Goal: Task Accomplishment & Management: Complete application form

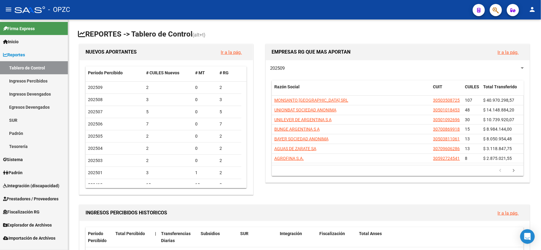
click at [41, 200] on span "Prestadores / Proveedores" at bounding box center [30, 198] width 55 height 7
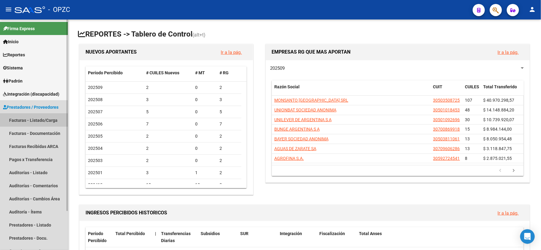
click at [37, 119] on link "Facturas - Listado/Carga" at bounding box center [34, 120] width 68 height 13
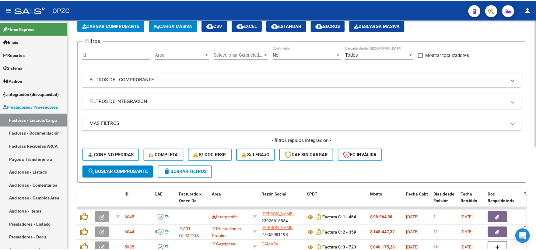
scroll to position [68, 0]
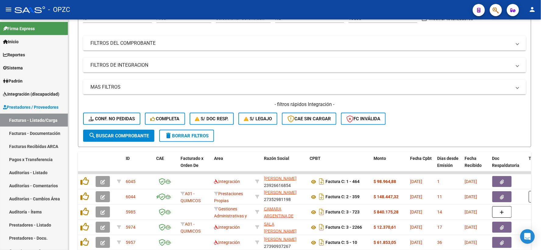
click at [0, 114] on link "Facturas - Listado/Carga" at bounding box center [34, 120] width 68 height 13
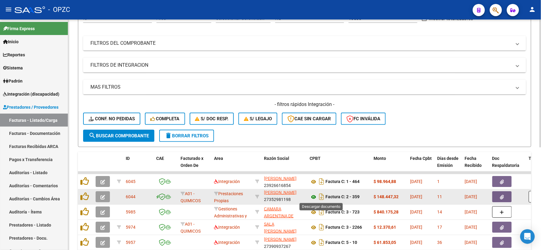
click at [311, 194] on icon at bounding box center [314, 196] width 8 height 7
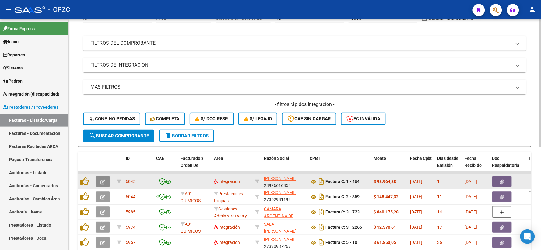
click at [103, 180] on icon "button" at bounding box center [102, 182] width 5 height 5
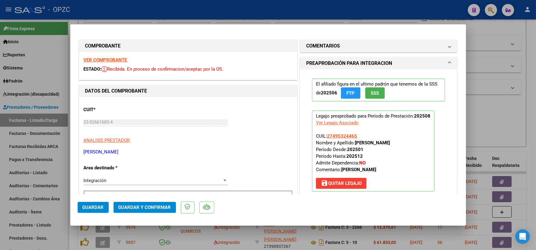
scroll to position [0, 0]
click at [495, 32] on div at bounding box center [268, 125] width 536 height 250
type input "$ 0,00"
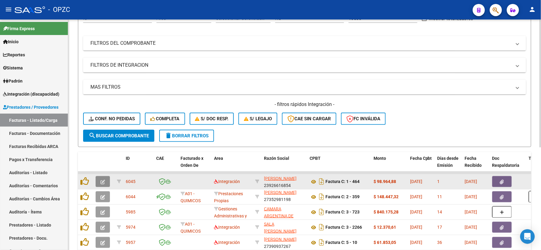
click at [104, 179] on span "button" at bounding box center [102, 181] width 5 height 5
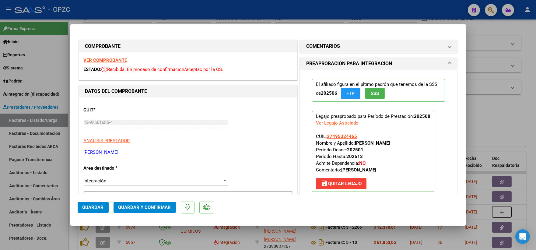
click at [110, 58] on strong "VER COMPROBANTE" at bounding box center [106, 60] width 44 height 5
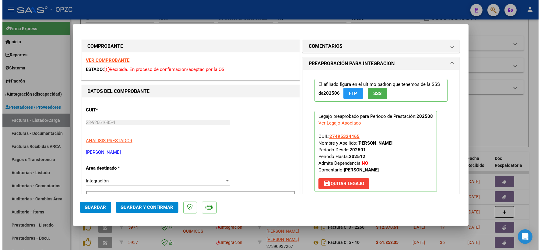
scroll to position [101, 0]
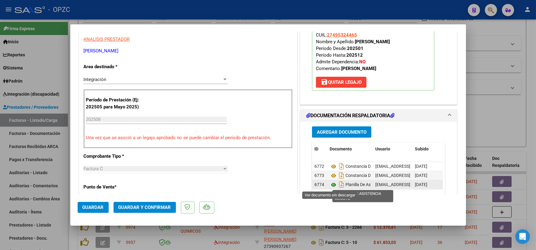
click at [330, 186] on icon at bounding box center [334, 184] width 8 height 7
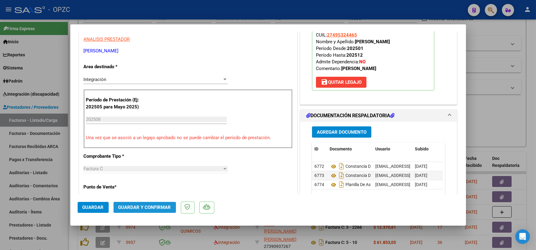
click at [142, 208] on span "Guardar y Confirmar" at bounding box center [144, 207] width 53 height 5
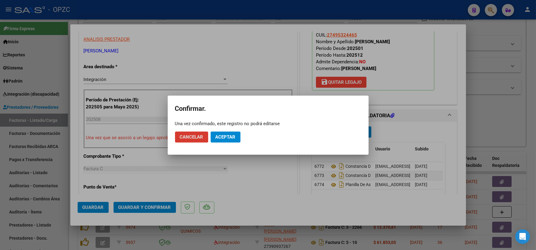
click at [228, 135] on span "Aceptar" at bounding box center [226, 136] width 20 height 5
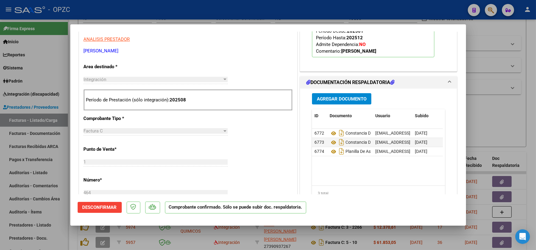
click at [501, 120] on div at bounding box center [268, 125] width 536 height 250
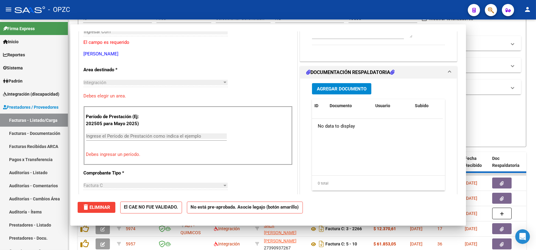
scroll to position [0, 0]
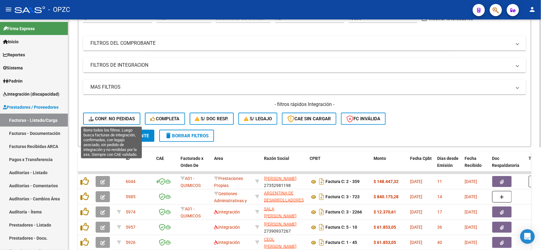
click at [111, 119] on span "Conf. no pedidas" at bounding box center [112, 118] width 46 height 5
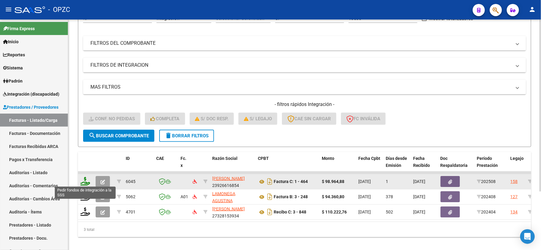
click at [88, 180] on icon at bounding box center [85, 181] width 10 height 9
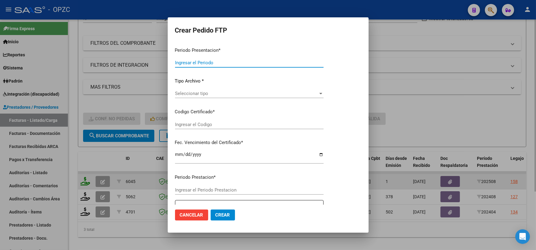
type input "202508"
type input "$ 98.964,88"
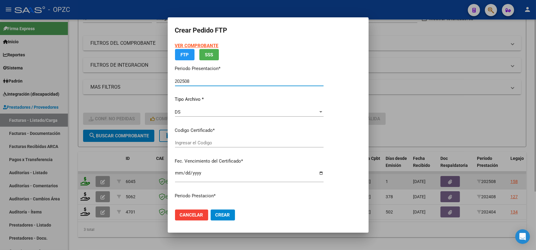
type input "ARG01000495324462016031720210317BS455"
type input "[DATE]"
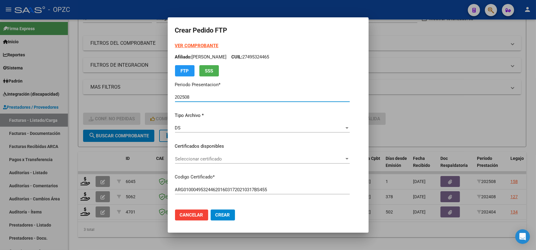
click at [349, 159] on div at bounding box center [347, 159] width 3 height 2
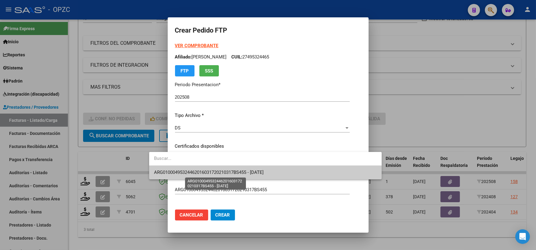
click at [264, 172] on span "ARG01000495324462016031720210317BS455 - [DATE]" at bounding box center [209, 172] width 110 height 5
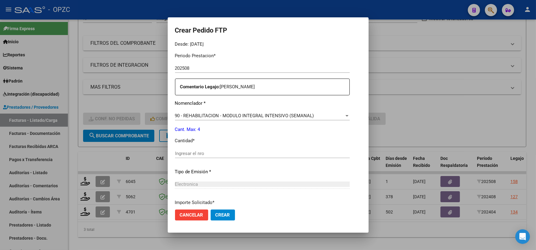
scroll to position [203, 0]
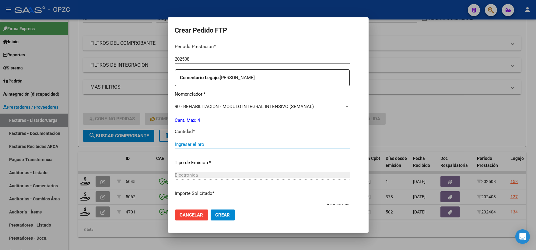
click at [175, 142] on input "Ingresar el nro" at bounding box center [262, 144] width 175 height 5
type input "4"
click at [216, 214] on span "Crear" at bounding box center [223, 214] width 15 height 5
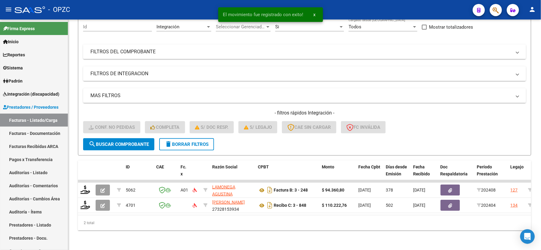
scroll to position [63, 0]
click at [40, 93] on span "Integración (discapacidad)" at bounding box center [31, 94] width 56 height 7
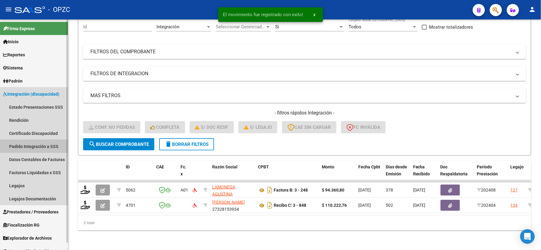
click at [36, 143] on link "Pedido Integración a SSS" at bounding box center [34, 146] width 68 height 13
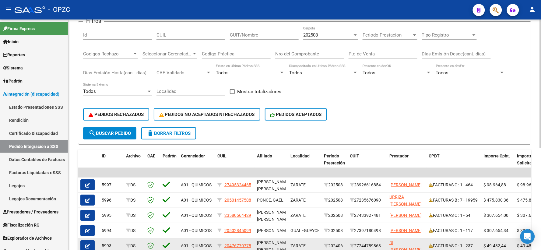
scroll to position [68, 0]
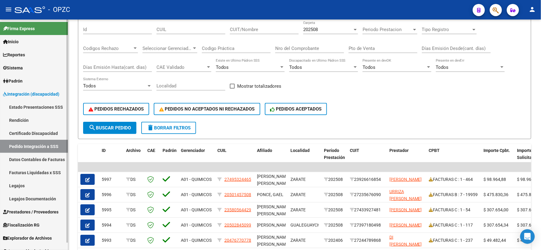
click at [34, 212] on span "Prestadores / Proveedores" at bounding box center [30, 212] width 55 height 7
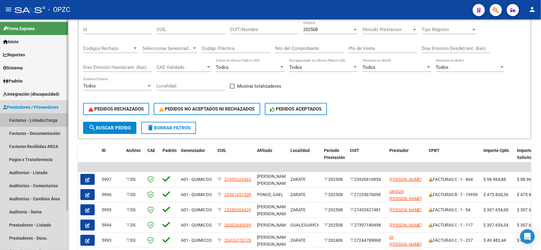
click at [38, 121] on link "Facturas - Listado/Carga" at bounding box center [34, 120] width 68 height 13
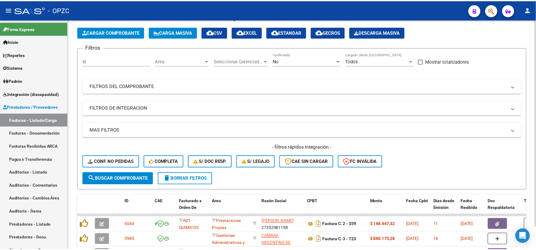
scroll to position [68, 0]
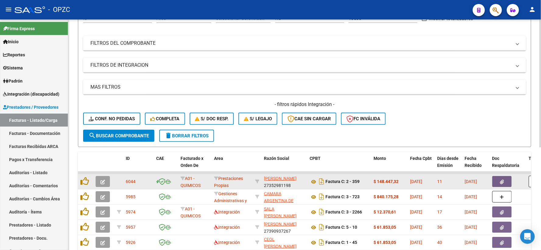
click at [103, 181] on icon "button" at bounding box center [102, 182] width 5 height 5
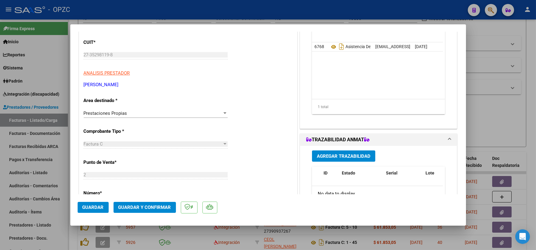
click at [223, 113] on div at bounding box center [224, 113] width 3 height 2
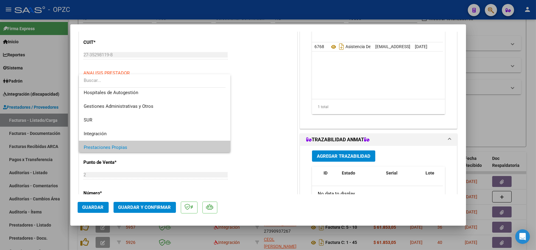
scroll to position [0, 0]
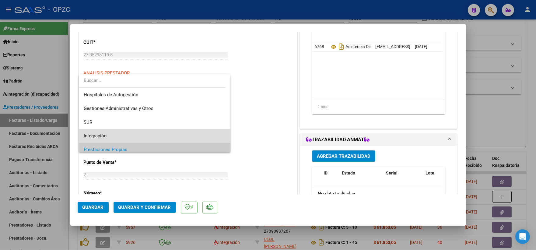
click at [173, 130] on span "Integración" at bounding box center [155, 136] width 142 height 14
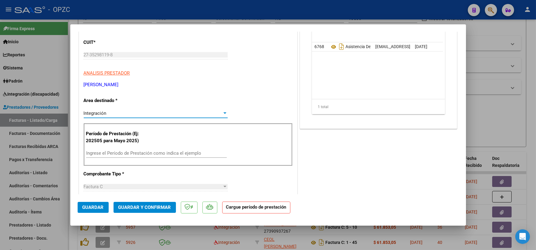
click at [162, 150] on input "Ingrese el Período de Prestación como indica el ejemplo" at bounding box center [156, 152] width 141 height 5
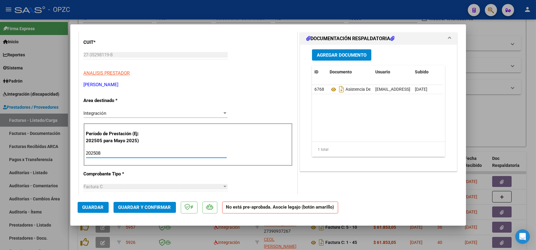
type input "202508"
click at [100, 206] on span "Guardar" at bounding box center [93, 207] width 21 height 5
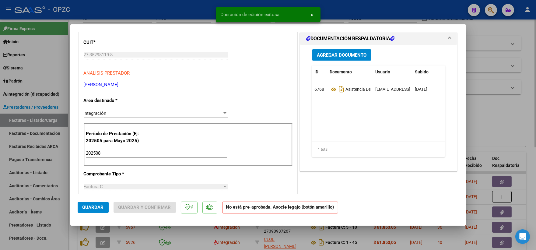
click at [498, 123] on div at bounding box center [268, 125] width 536 height 250
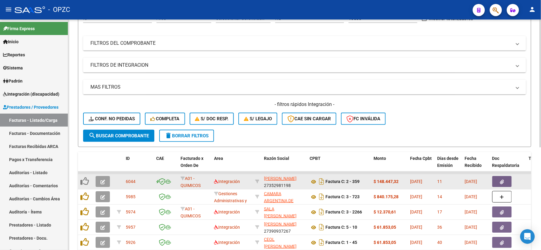
click at [104, 181] on icon "button" at bounding box center [102, 182] width 5 height 5
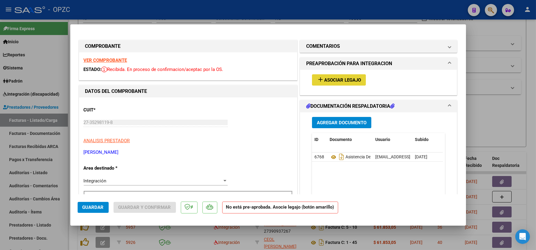
click at [336, 77] on span "Asociar Legajo" at bounding box center [342, 79] width 37 height 5
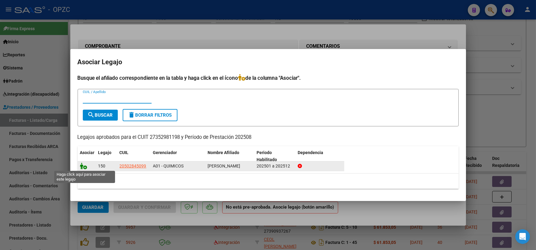
click at [83, 164] on icon at bounding box center [83, 166] width 7 height 7
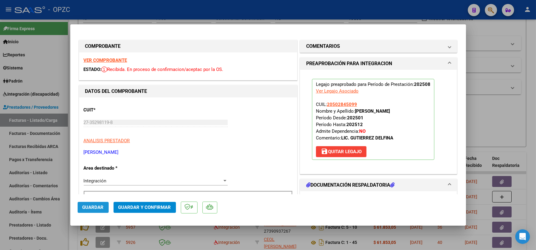
click at [94, 208] on span "Guardar" at bounding box center [93, 207] width 21 height 5
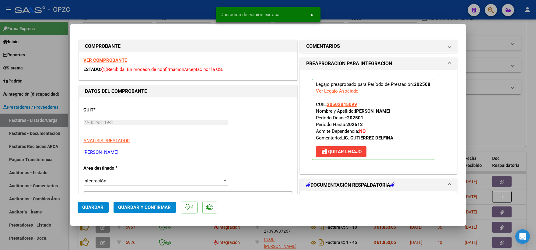
click at [509, 118] on div at bounding box center [268, 125] width 536 height 250
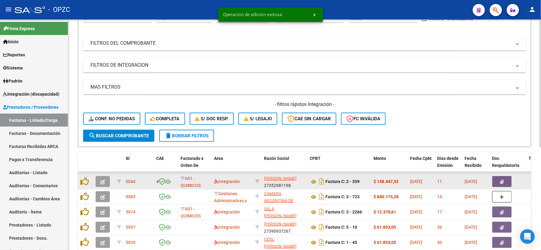
click at [102, 181] on icon "button" at bounding box center [102, 182] width 5 height 5
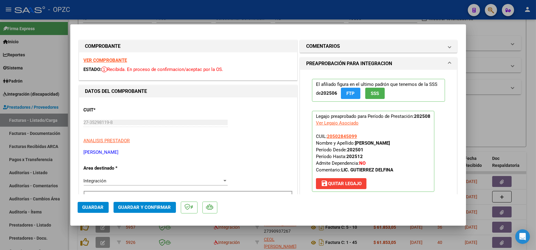
click at [111, 58] on strong "VER COMPROBANTE" at bounding box center [106, 60] width 44 height 5
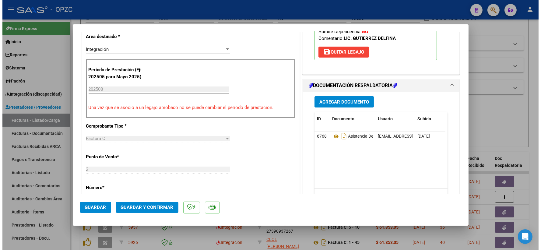
scroll to position [169, 0]
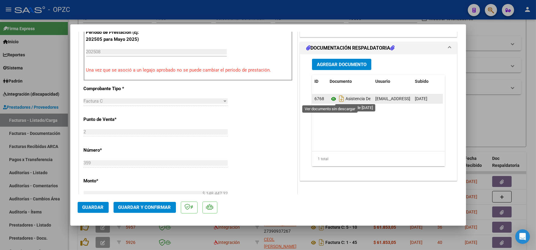
click at [331, 97] on icon at bounding box center [334, 98] width 8 height 7
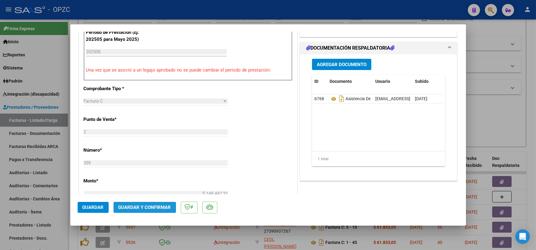
click at [135, 208] on span "Guardar y Confirmar" at bounding box center [144, 207] width 53 height 5
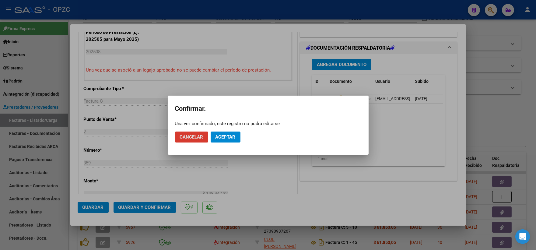
click at [224, 138] on span "Aceptar" at bounding box center [226, 136] width 20 height 5
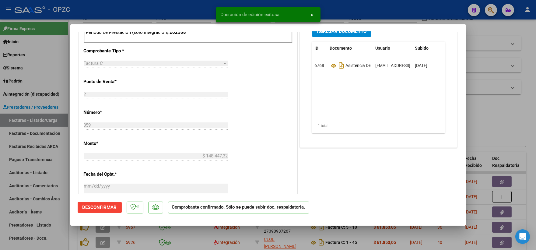
click at [501, 118] on div at bounding box center [268, 125] width 536 height 250
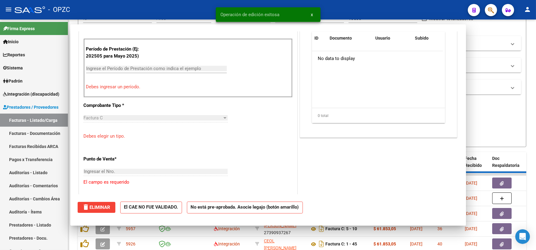
scroll to position [0, 0]
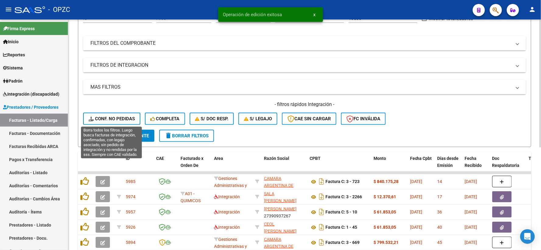
click at [117, 119] on span "Conf. no pedidas" at bounding box center [112, 118] width 46 height 5
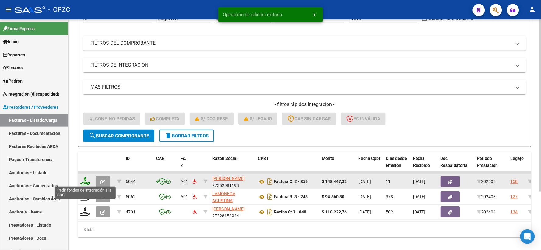
click at [85, 179] on icon at bounding box center [85, 181] width 10 height 9
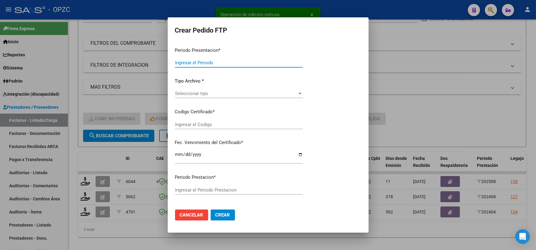
type input "202508"
type input "$ 148.447,32"
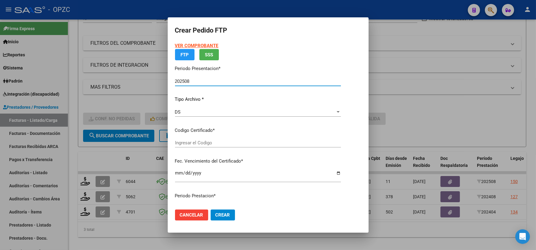
type input "ARG02-00050284509-20230802-20330802-ERI"
type input "[DATE]"
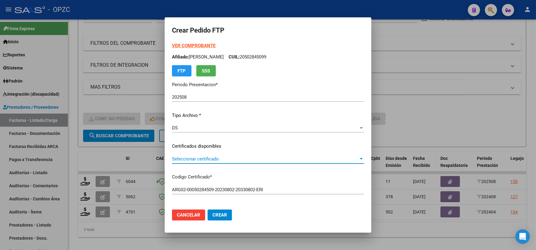
click at [363, 159] on div at bounding box center [361, 159] width 3 height 2
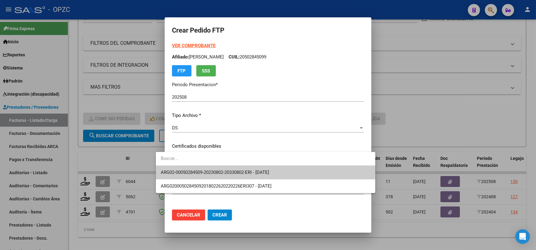
click at [298, 170] on span "ARG02-00050284509-20230802-20330802-ERI - [DATE]" at bounding box center [266, 173] width 210 height 14
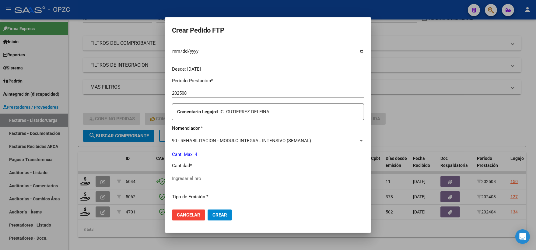
scroll to position [169, 0]
click at [185, 179] on input "Ingresar el nro" at bounding box center [268, 177] width 192 height 5
type input "4"
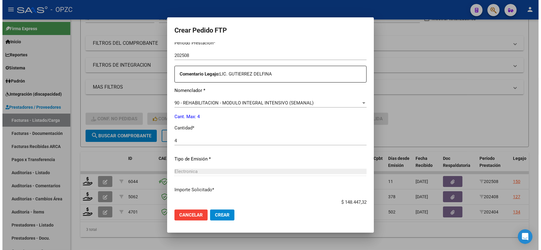
scroll to position [245, 0]
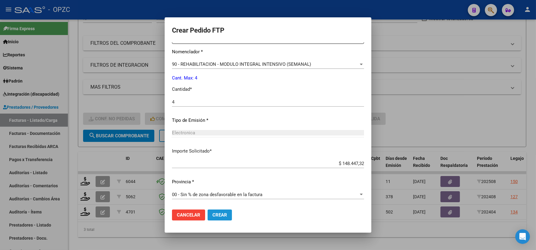
click at [212, 215] on span "Crear" at bounding box center [219, 214] width 15 height 5
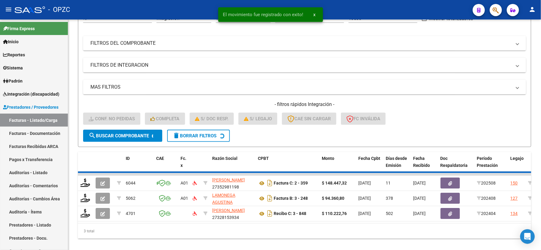
scroll to position [63, 0]
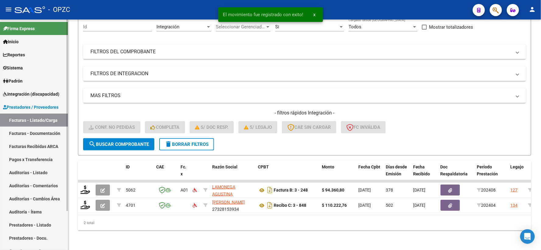
click at [27, 96] on span "Integración (discapacidad)" at bounding box center [31, 94] width 56 height 7
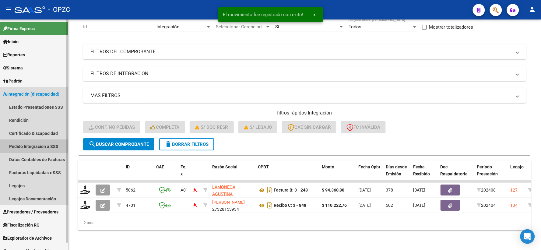
click at [34, 146] on link "Pedido Integración a SSS" at bounding box center [34, 146] width 68 height 13
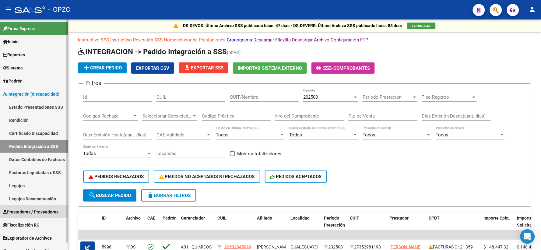
click at [45, 211] on span "Prestadores / Proveedores" at bounding box center [30, 212] width 55 height 7
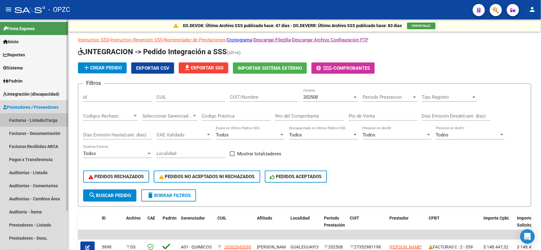
click at [44, 119] on link "Facturas - Listado/Carga" at bounding box center [34, 120] width 68 height 13
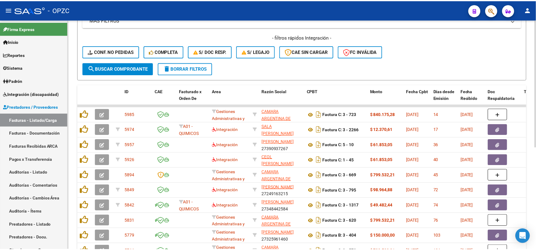
scroll to position [135, 0]
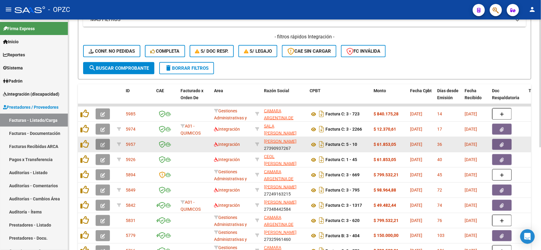
click at [102, 142] on icon "button" at bounding box center [102, 144] width 5 height 5
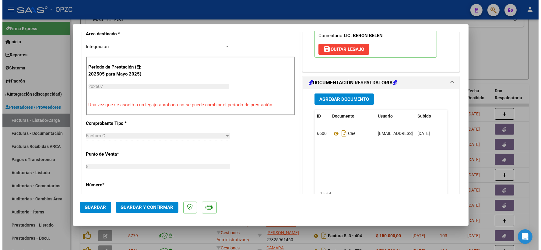
scroll to position [0, 0]
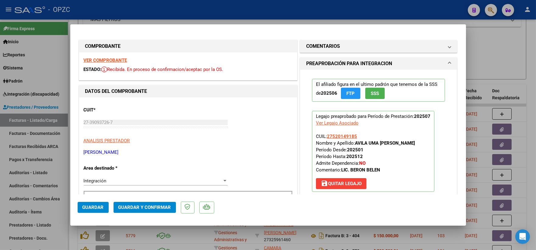
click at [498, 57] on div at bounding box center [268, 125] width 536 height 250
type input "$ 0,00"
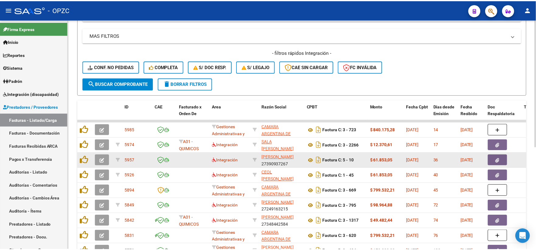
scroll to position [135, 0]
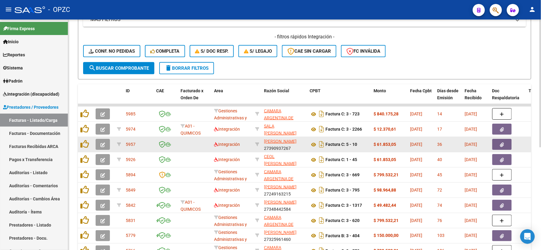
click at [102, 145] on icon "button" at bounding box center [102, 144] width 5 height 5
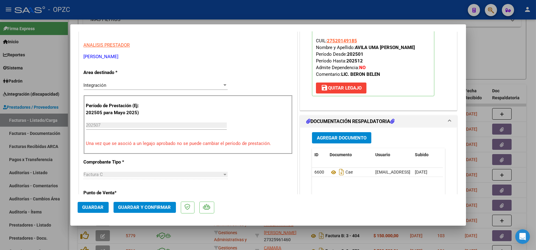
scroll to position [101, 0]
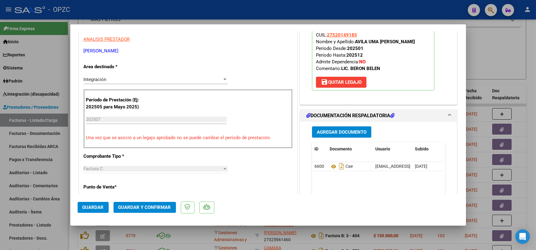
click at [503, 51] on div at bounding box center [268, 125] width 536 height 250
type input "$ 0,00"
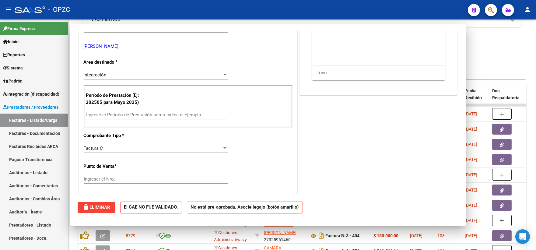
scroll to position [97, 0]
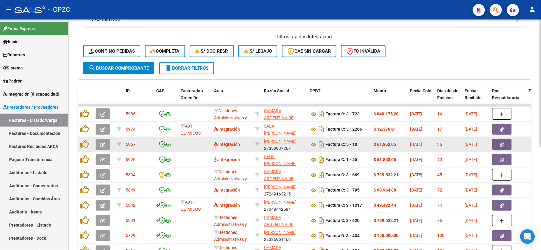
click at [105, 145] on button "button" at bounding box center [103, 144] width 14 height 11
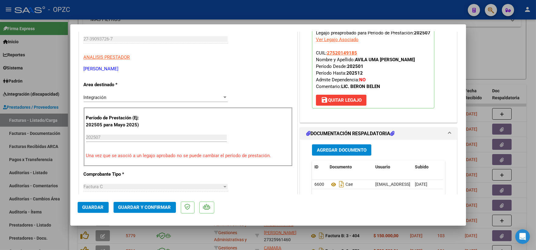
scroll to position [34, 0]
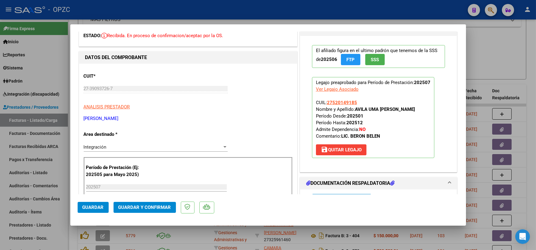
click at [492, 41] on div at bounding box center [268, 125] width 536 height 250
type input "$ 0,00"
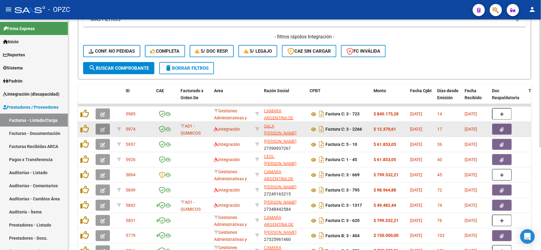
click at [103, 129] on icon "button" at bounding box center [102, 129] width 5 height 5
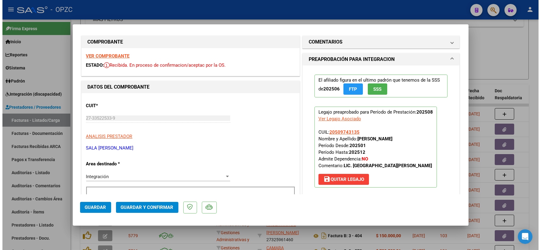
scroll to position [0, 0]
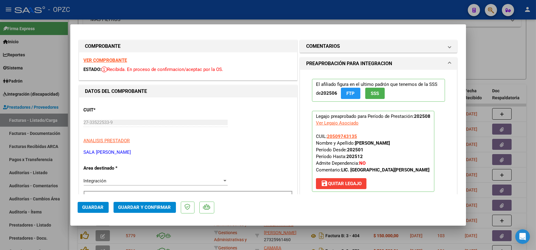
click at [522, 53] on div at bounding box center [268, 125] width 536 height 250
type input "$ 0,00"
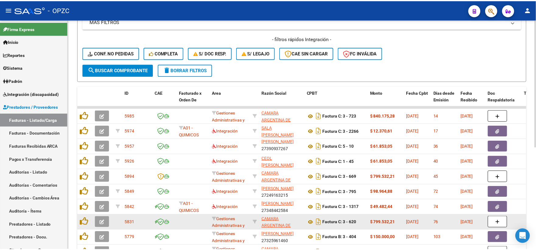
scroll to position [101, 0]
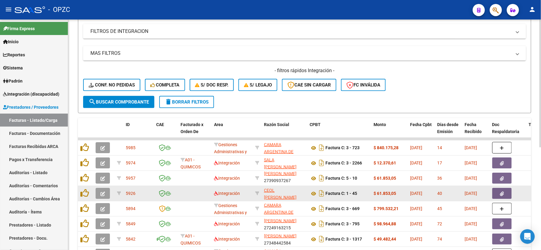
click at [103, 193] on icon "button" at bounding box center [102, 193] width 5 height 5
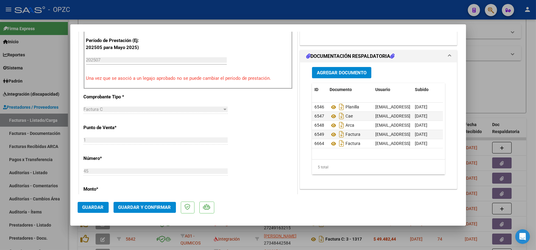
scroll to position [169, 0]
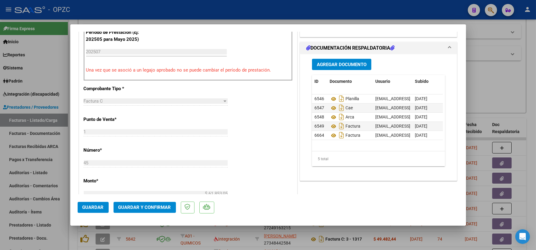
click at [487, 77] on div at bounding box center [268, 125] width 536 height 250
type input "$ 0,00"
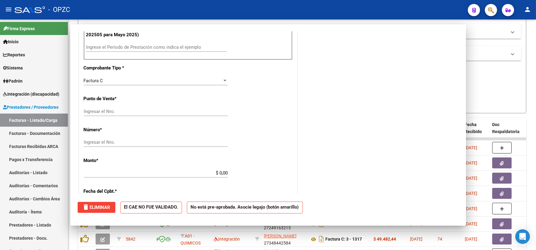
scroll to position [164, 0]
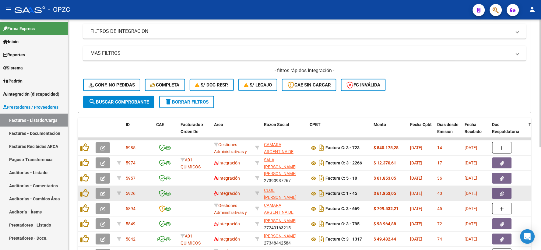
click at [102, 193] on icon "button" at bounding box center [102, 193] width 5 height 5
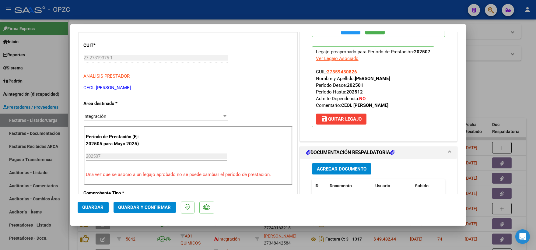
scroll to position [101, 0]
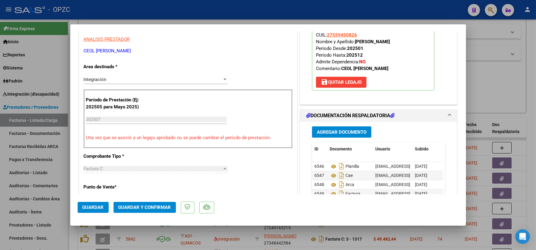
click at [506, 83] on div at bounding box center [268, 125] width 536 height 250
type input "$ 0,00"
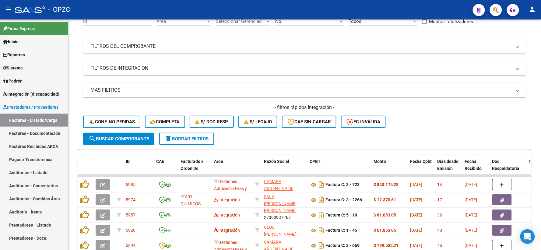
scroll to position [34, 0]
